Goal: Task Accomplishment & Management: Manage account settings

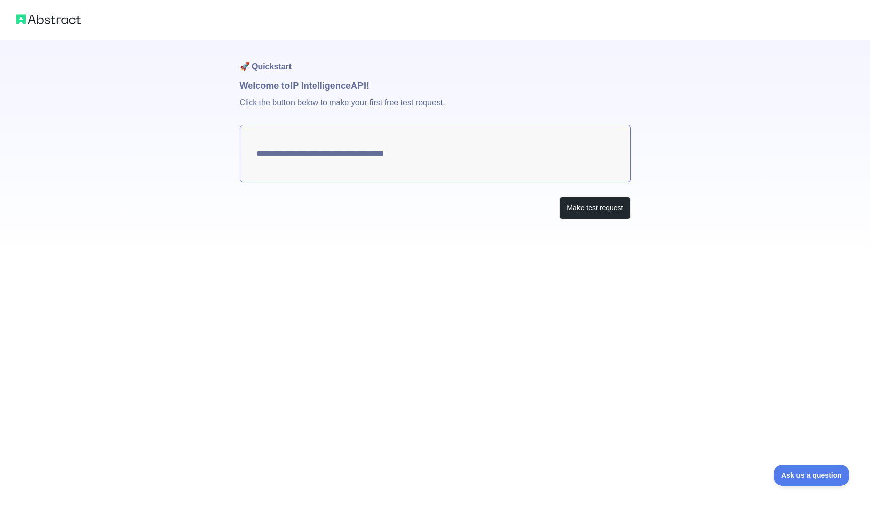
type textarea "**********"
click at [601, 209] on button "Make test request" at bounding box center [595, 207] width 71 height 23
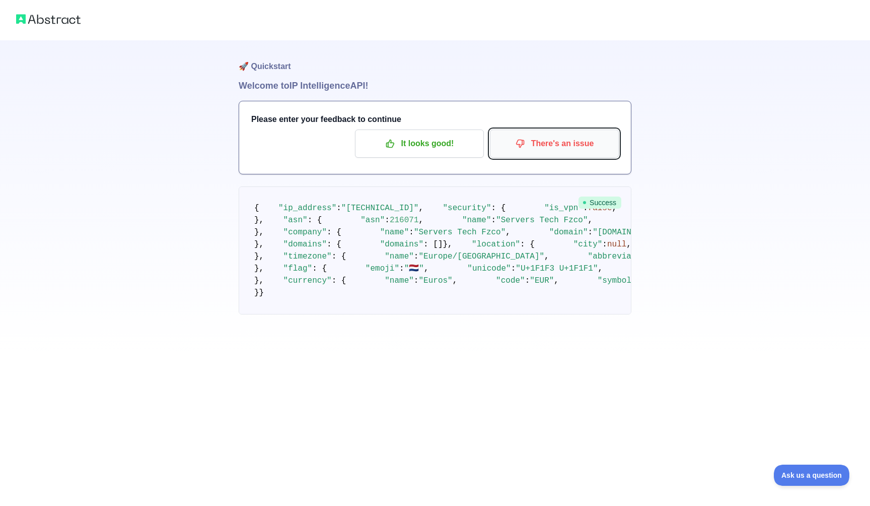
click at [550, 141] on p "There's an issue" at bounding box center [555, 143] width 114 height 17
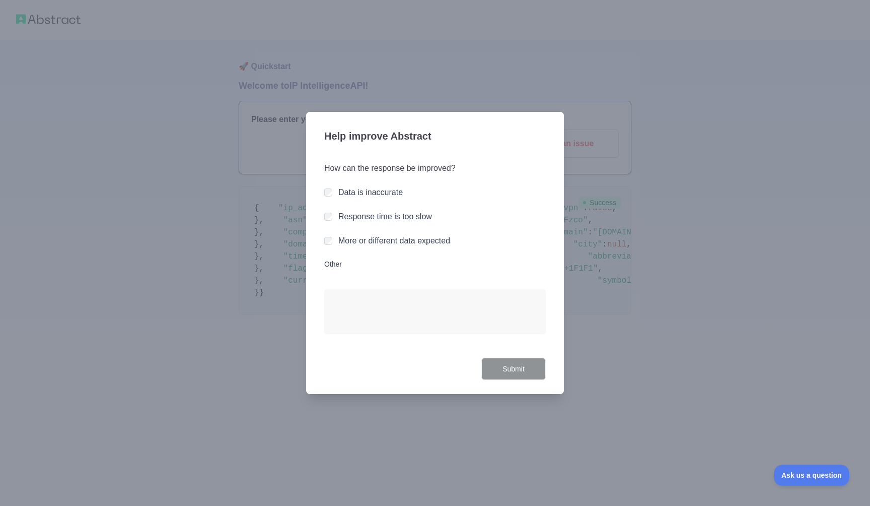
click at [333, 269] on div "How can the response be improved? Data is inaccurate Response time is too slow …" at bounding box center [435, 254] width 222 height 208
click at [341, 305] on textarea "Other" at bounding box center [435, 311] width 222 height 44
paste textarea "**********"
type textarea "**********"
click at [524, 371] on button "Submit" at bounding box center [514, 369] width 64 height 23
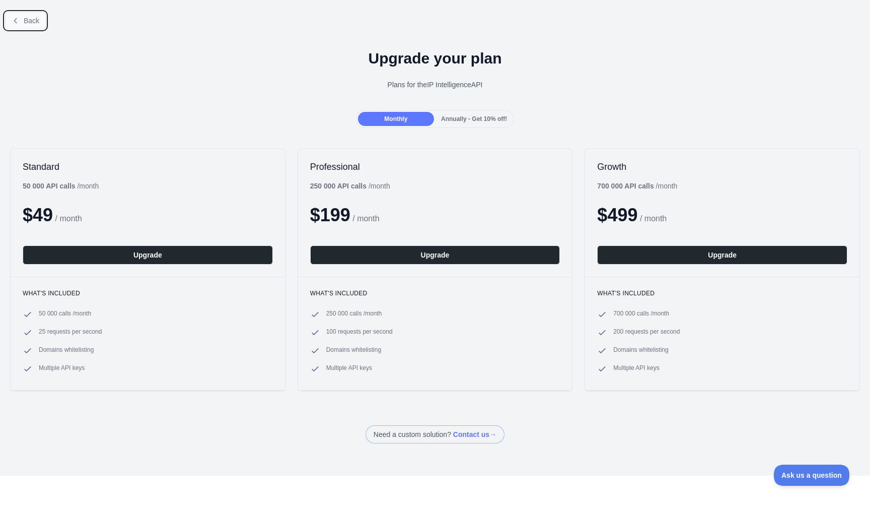
click at [16, 21] on icon at bounding box center [16, 21] width 8 height 8
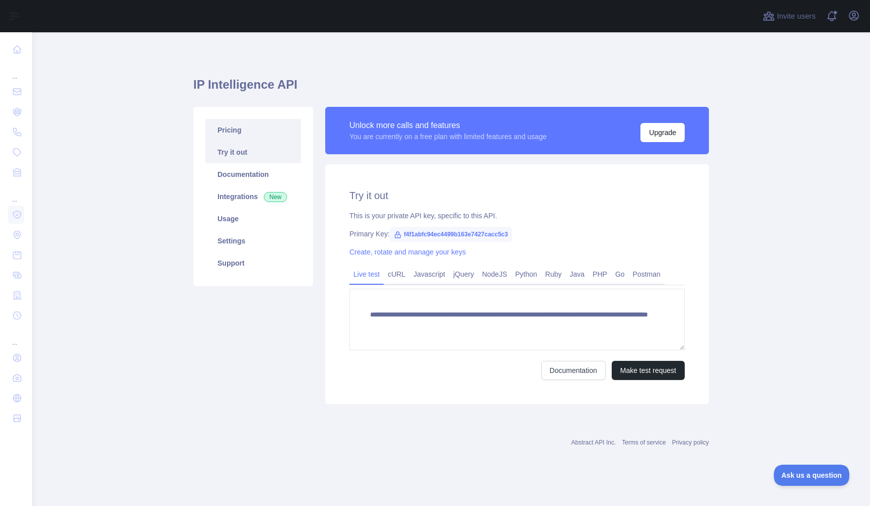
click at [245, 124] on link "Pricing" at bounding box center [254, 130] width 96 height 22
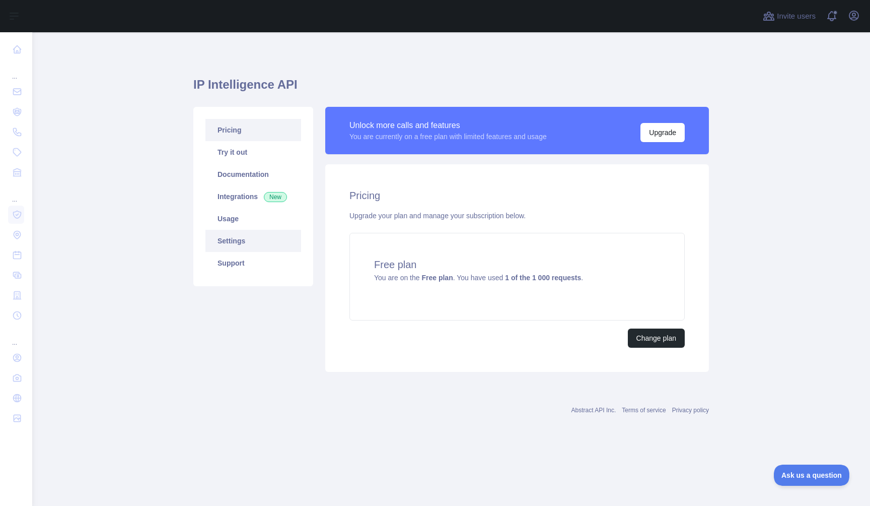
click at [238, 247] on link "Settings" at bounding box center [254, 241] width 96 height 22
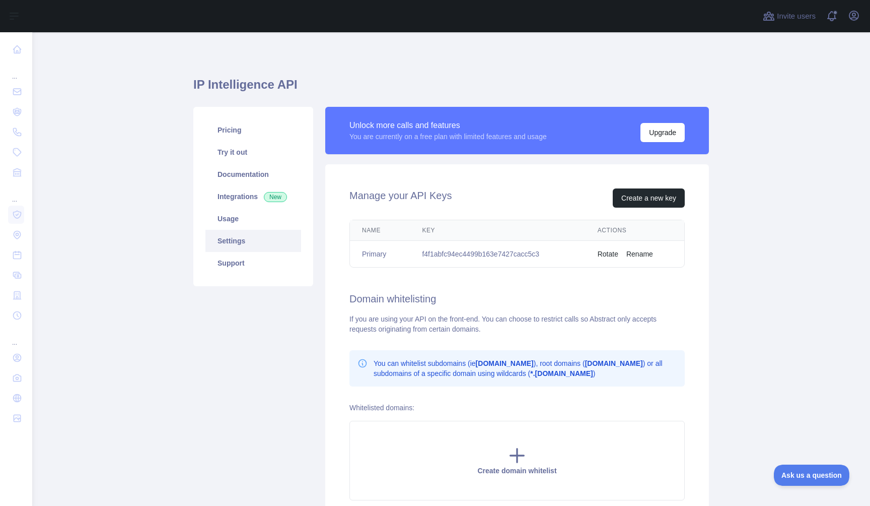
scroll to position [93, 0]
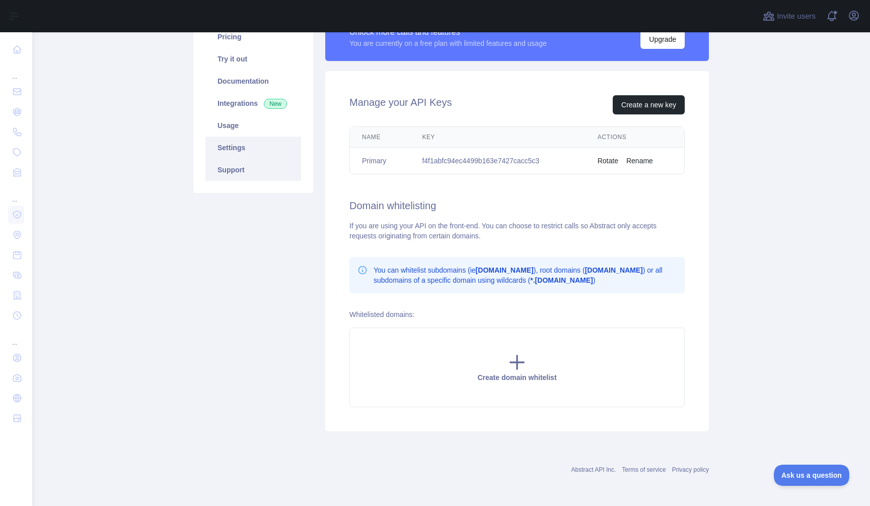
click at [244, 176] on link "Support" at bounding box center [254, 170] width 96 height 22
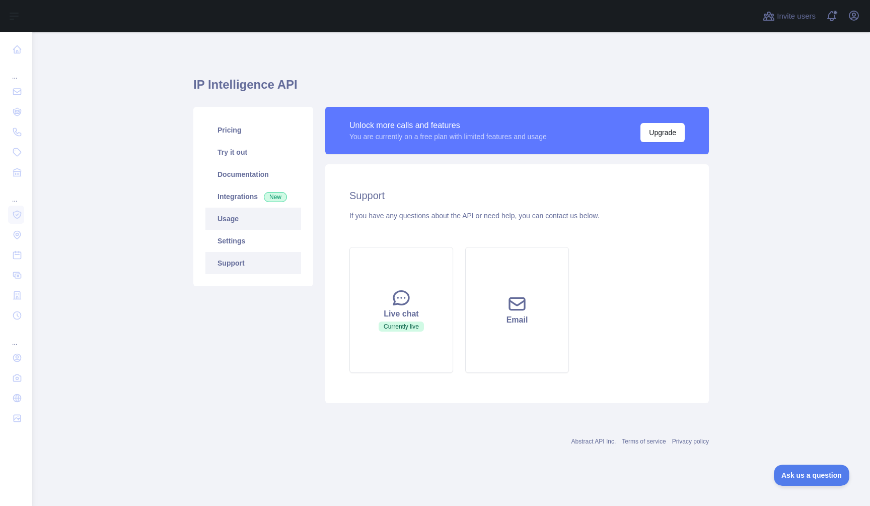
click at [246, 226] on link "Usage" at bounding box center [254, 219] width 96 height 22
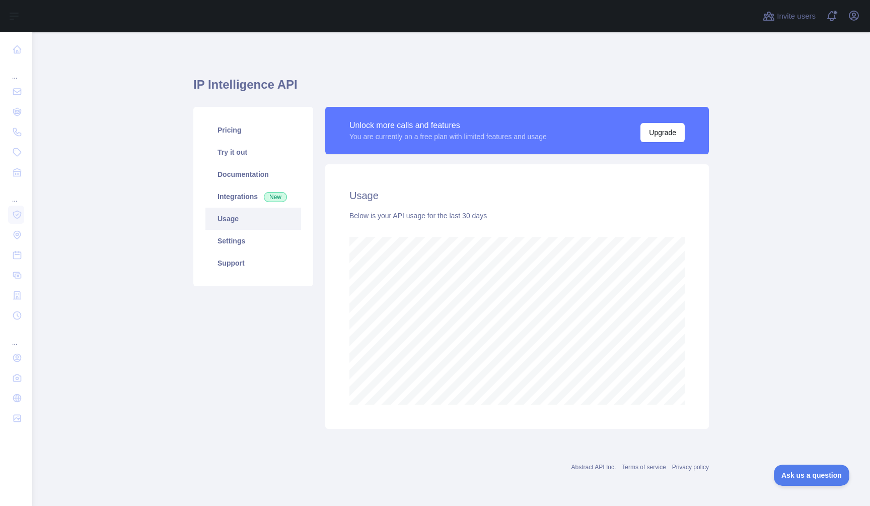
scroll to position [474, 838]
click at [245, 133] on link "Pricing" at bounding box center [254, 130] width 96 height 22
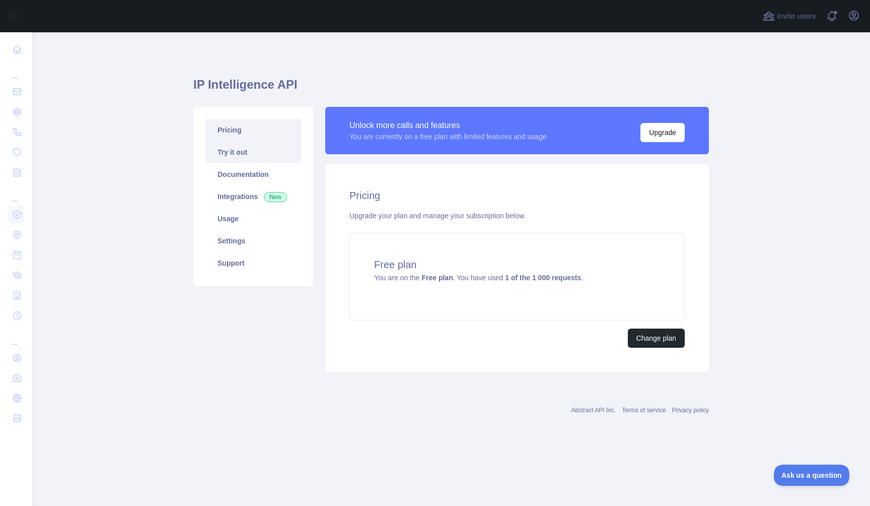
click at [246, 145] on link "Try it out" at bounding box center [254, 152] width 96 height 22
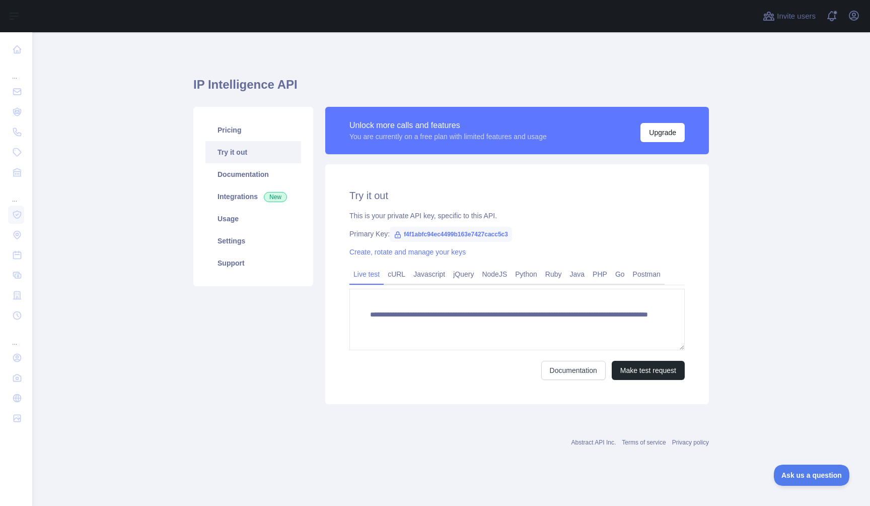
click at [244, 160] on link "Try it out" at bounding box center [254, 152] width 96 height 22
click at [247, 166] on link "Documentation" at bounding box center [254, 174] width 96 height 22
click at [229, 170] on link "Documentation" at bounding box center [254, 174] width 96 height 22
click at [857, 13] on icon "button" at bounding box center [854, 15] width 9 height 9
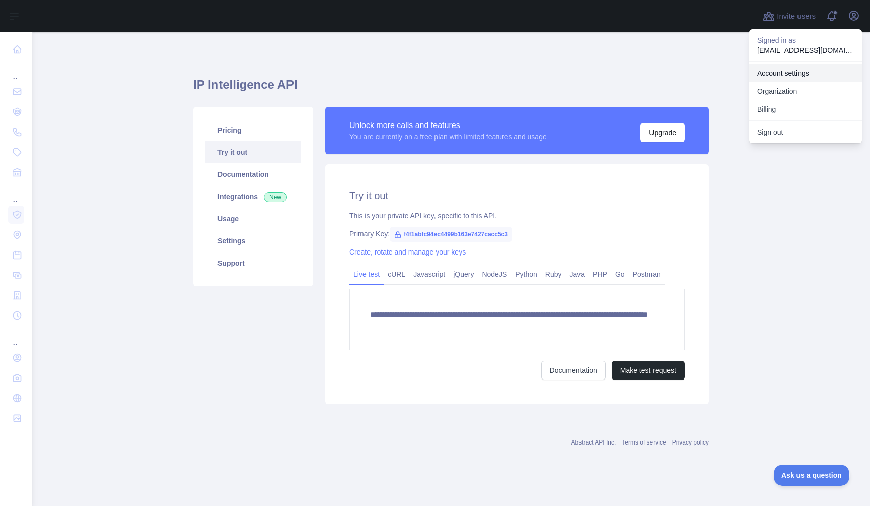
click at [796, 77] on link "Account settings" at bounding box center [806, 73] width 113 height 18
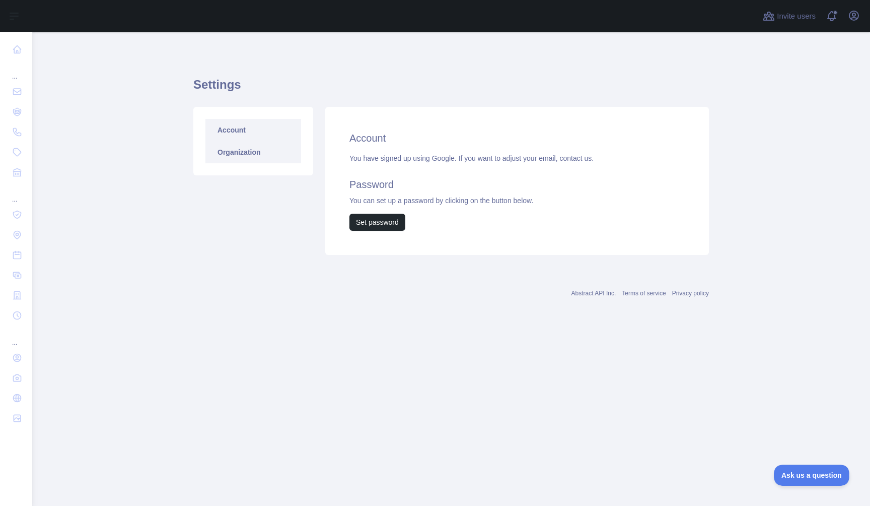
click at [275, 149] on link "Organization" at bounding box center [254, 152] width 96 height 22
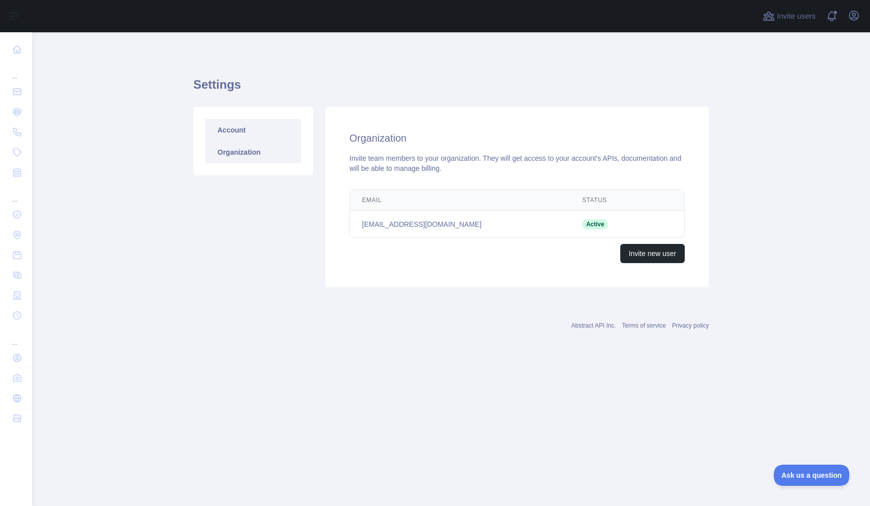
click at [266, 132] on link "Account" at bounding box center [254, 130] width 96 height 22
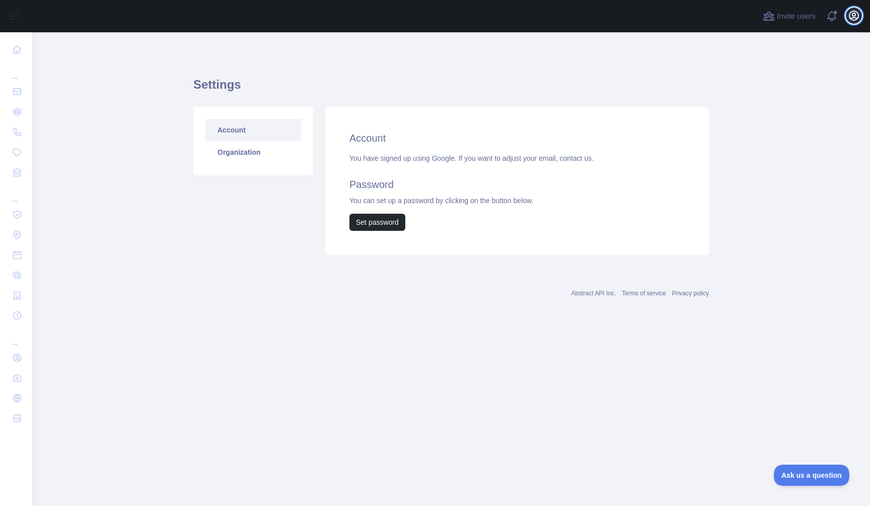
click at [857, 11] on icon "button" at bounding box center [854, 16] width 12 height 12
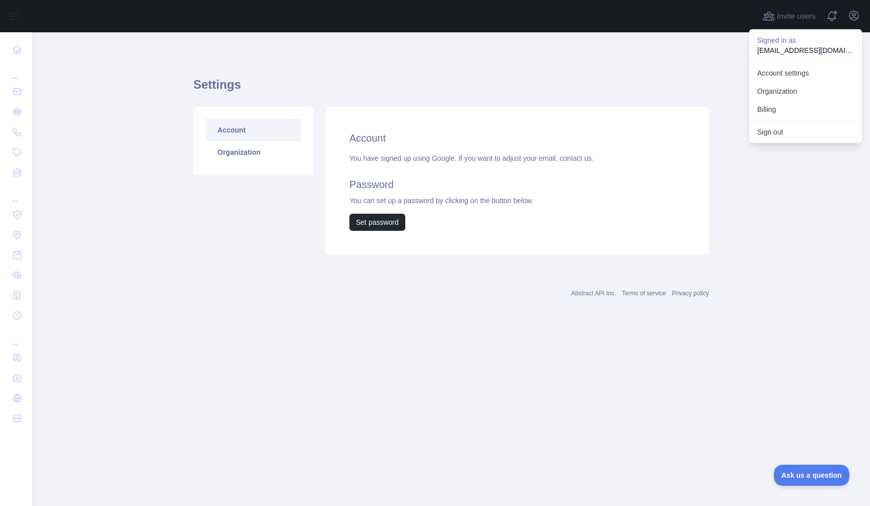
click at [247, 218] on div "Account Organization" at bounding box center [253, 181] width 132 height 148
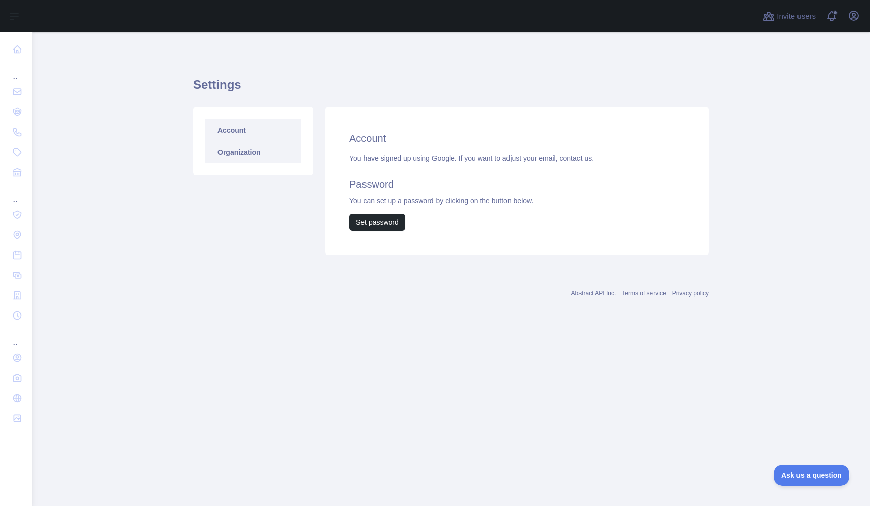
click at [252, 145] on link "Organization" at bounding box center [254, 152] width 96 height 22
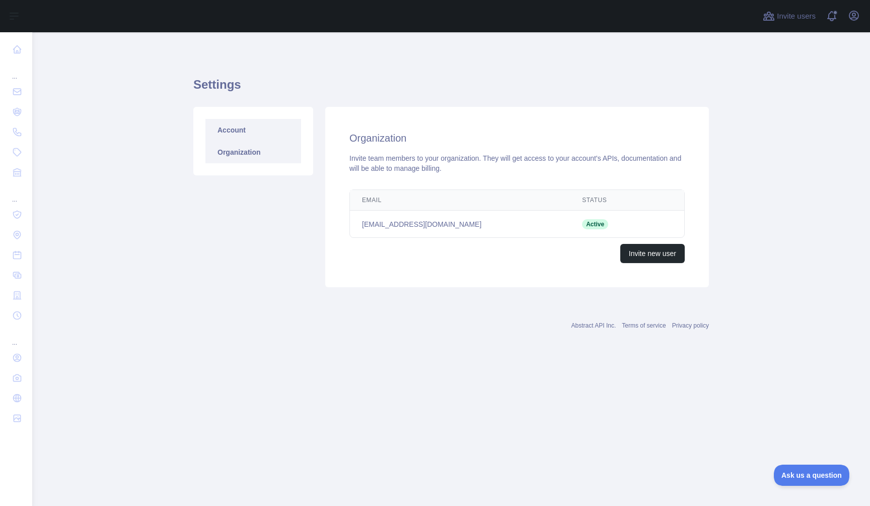
click at [246, 136] on link "Account" at bounding box center [254, 130] width 96 height 22
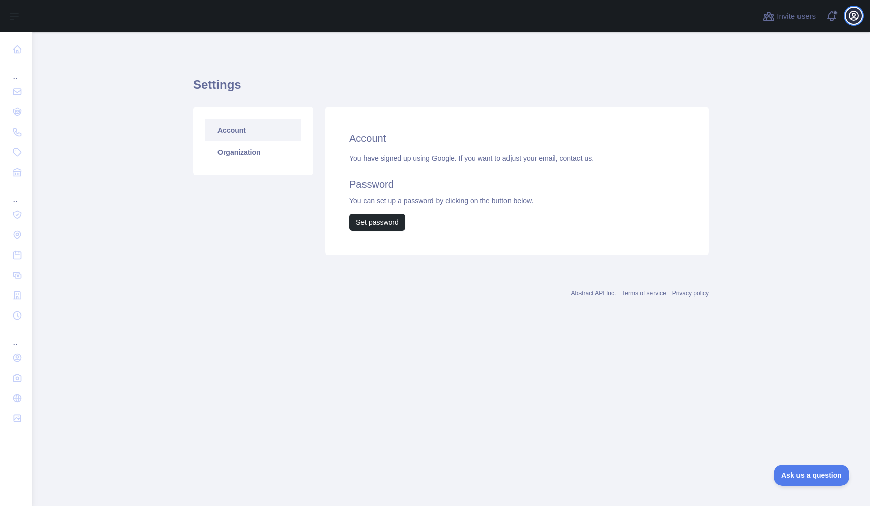
click at [852, 16] on icon "button" at bounding box center [854, 16] width 12 height 12
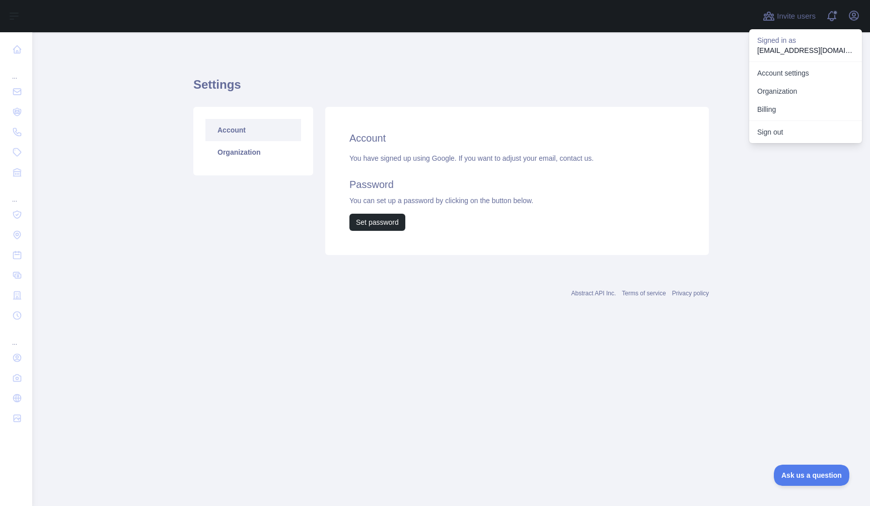
click at [799, 54] on p "[EMAIL_ADDRESS][DOMAIN_NAME]" at bounding box center [806, 50] width 97 height 10
click at [777, 73] on link "Account settings" at bounding box center [806, 73] width 113 height 18
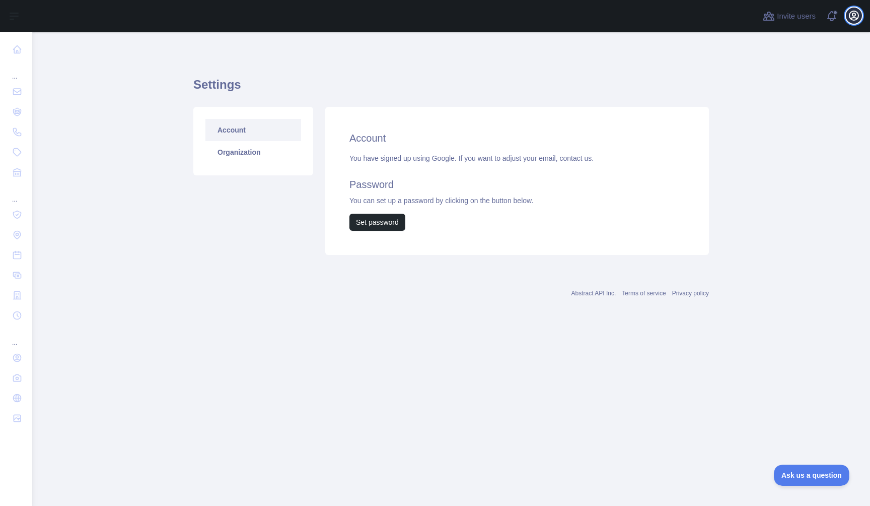
click at [859, 14] on icon "button" at bounding box center [854, 16] width 12 height 12
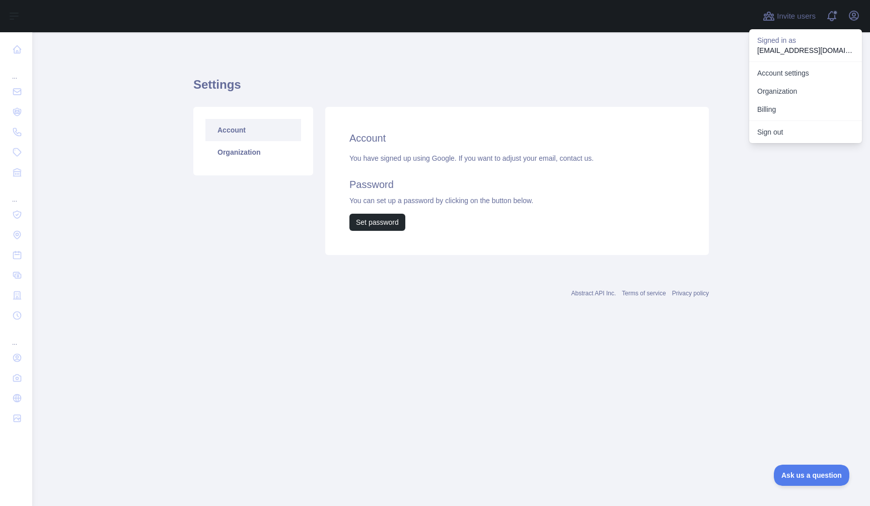
click at [725, 150] on main "Settings Account Organization Account You have signed up using Google. If you w…" at bounding box center [451, 269] width 838 height 474
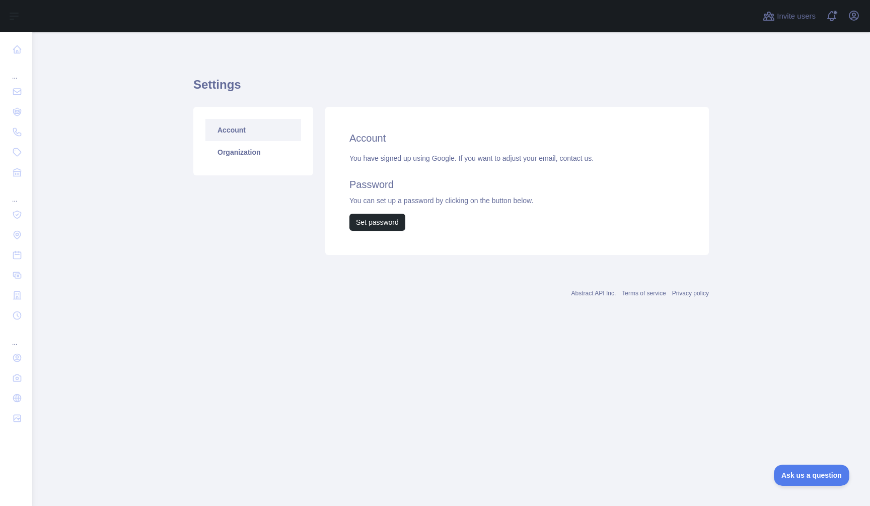
click at [583, 159] on link "contact us." at bounding box center [577, 158] width 34 height 8
click at [257, 149] on link "Organization" at bounding box center [254, 152] width 96 height 22
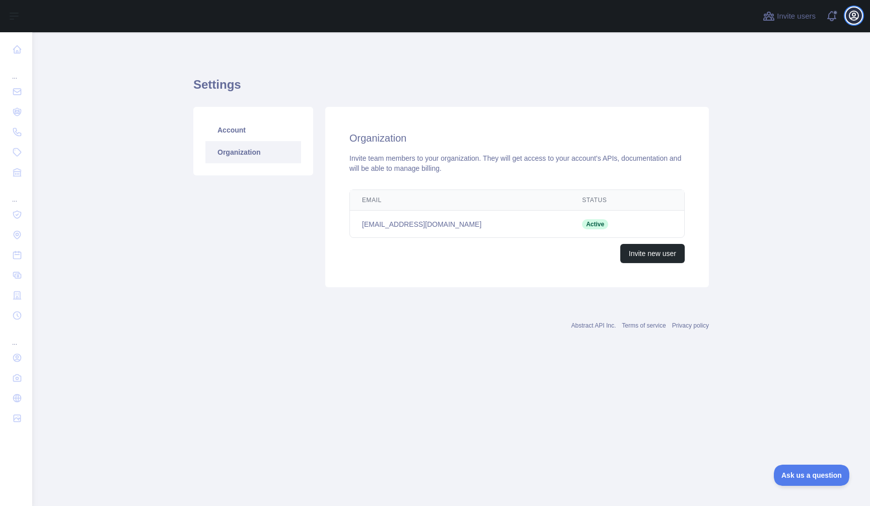
click at [860, 16] on button "Open user menu" at bounding box center [854, 16] width 16 height 16
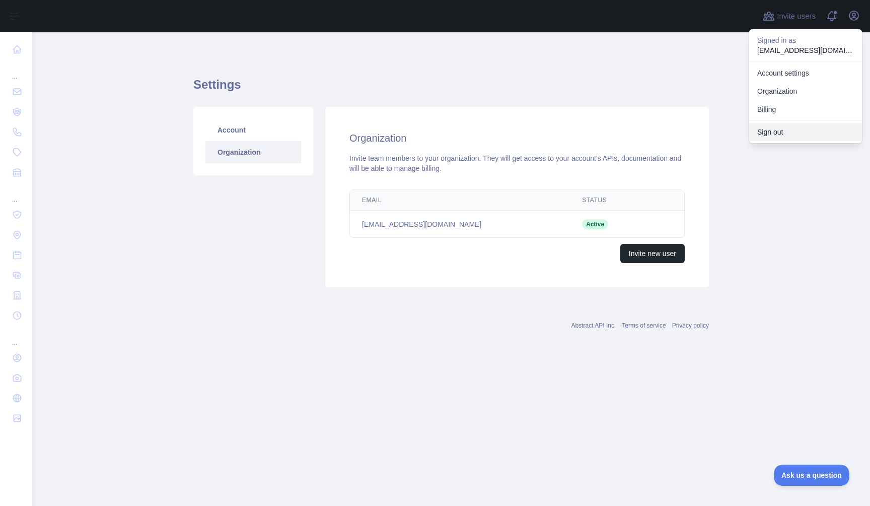
click at [793, 127] on button "Sign out" at bounding box center [806, 132] width 113 height 18
